Goal: Task Accomplishment & Management: Use online tool/utility

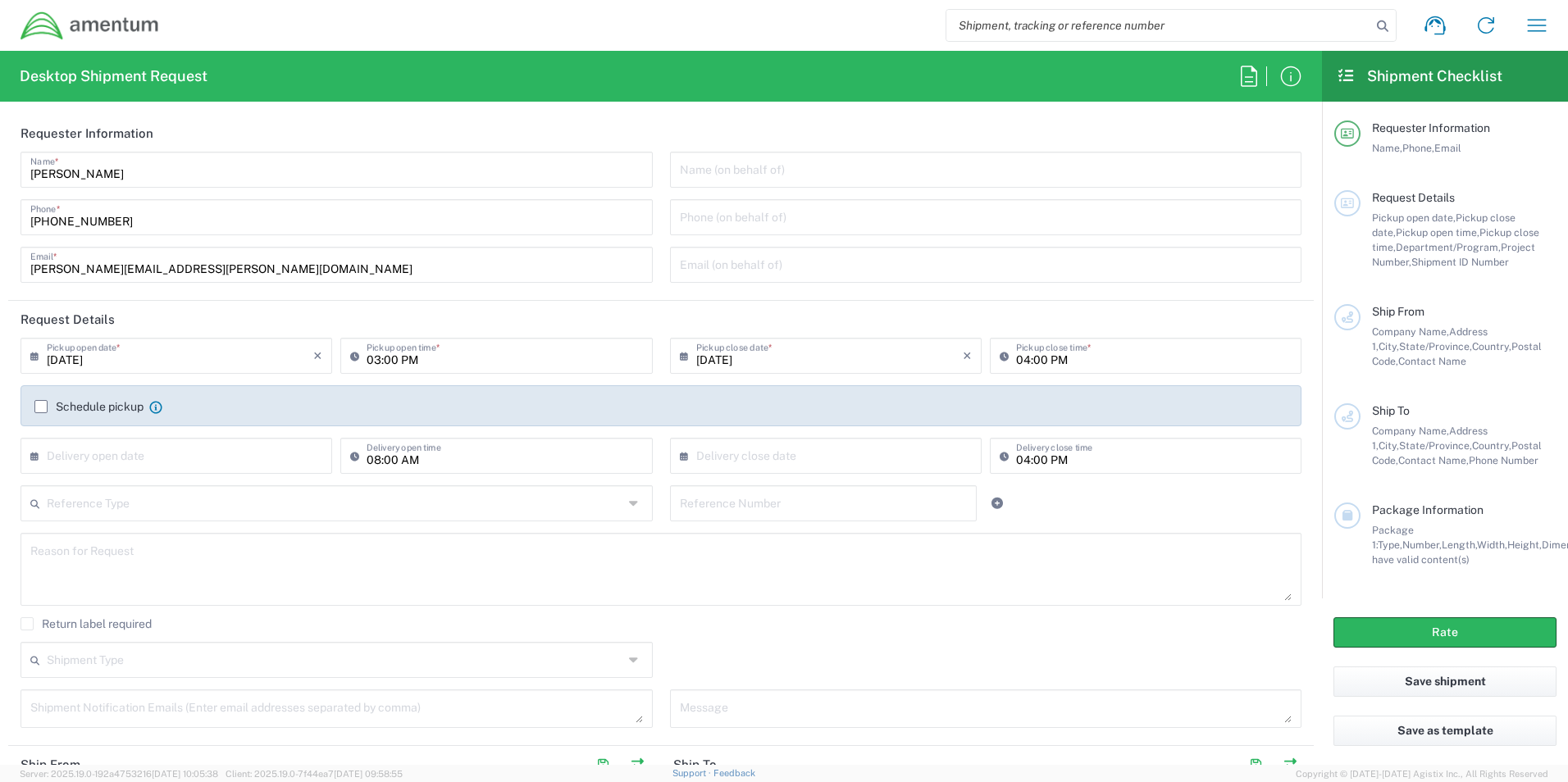
type input "[GEOGRAPHIC_DATA]"
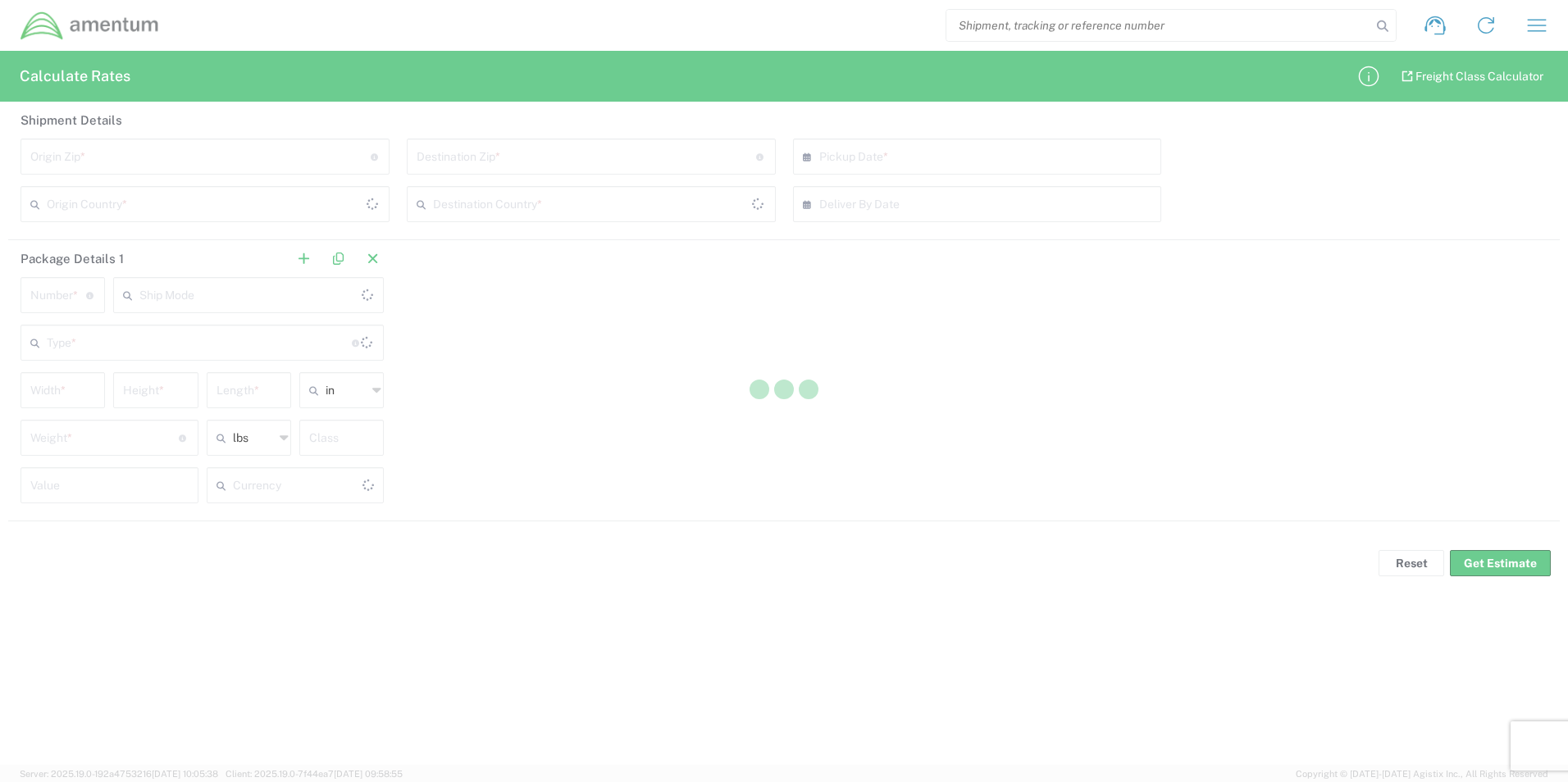
type input "US Dollar"
type input "[GEOGRAPHIC_DATA]"
